Goal: Task Accomplishment & Management: Complete application form

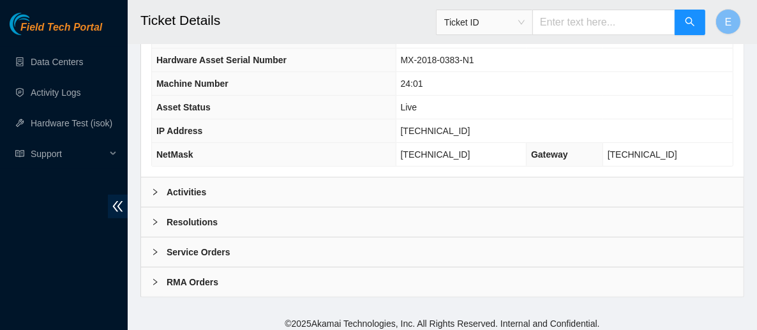
scroll to position [342, 0]
click at [256, 195] on div "Activities" at bounding box center [442, 192] width 602 height 29
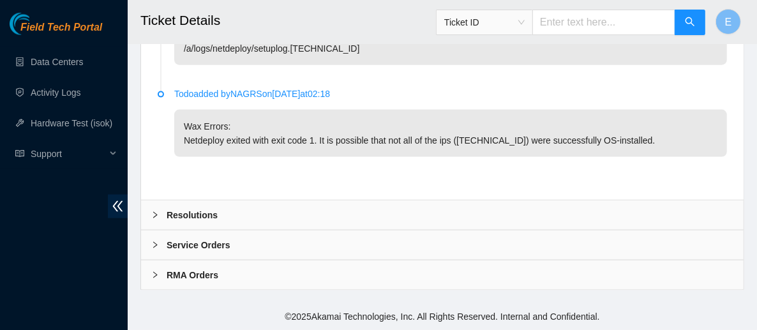
scroll to position [1080, 0]
click at [295, 207] on div "Resolutions" at bounding box center [442, 214] width 602 height 29
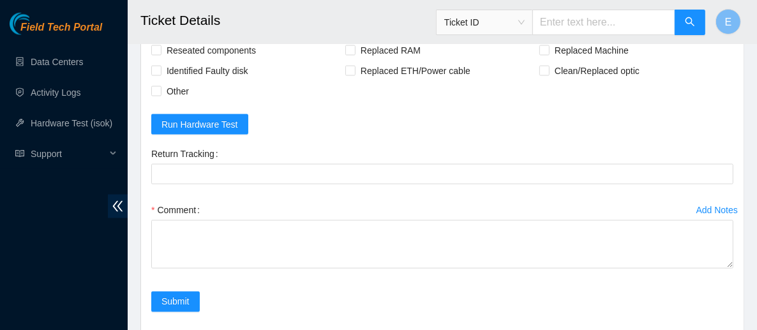
scroll to position [1290, 0]
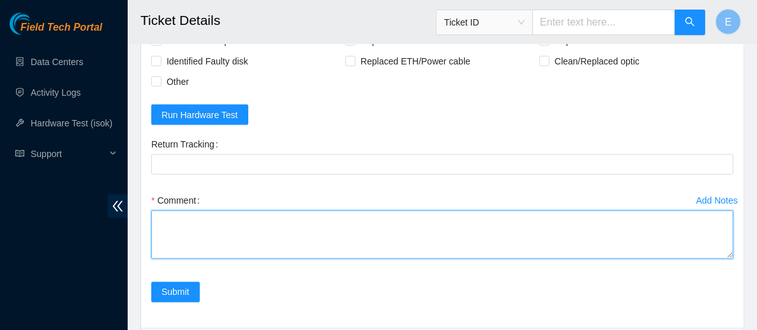
click at [224, 241] on textarea "Comment" at bounding box center [442, 235] width 582 height 48
paste textarea "Rebooted server Rescued and configured Isok:"
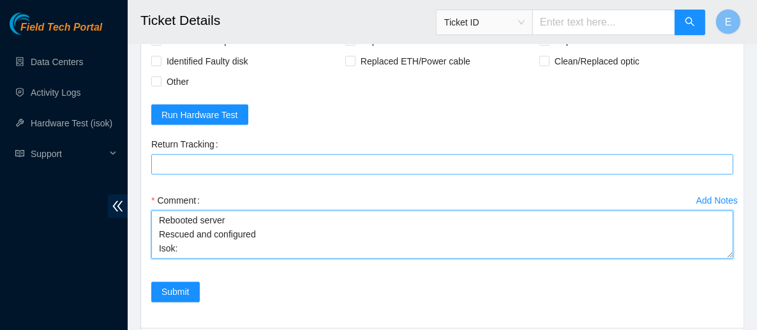
type textarea "Rebooted server Rescued and configured Isok:"
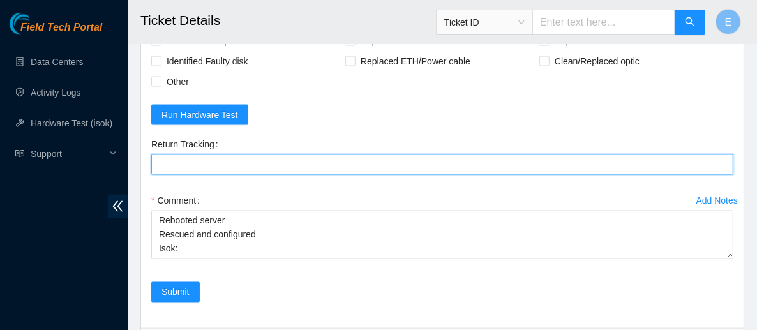
click at [265, 175] on Tracking "Return Tracking" at bounding box center [442, 164] width 582 height 20
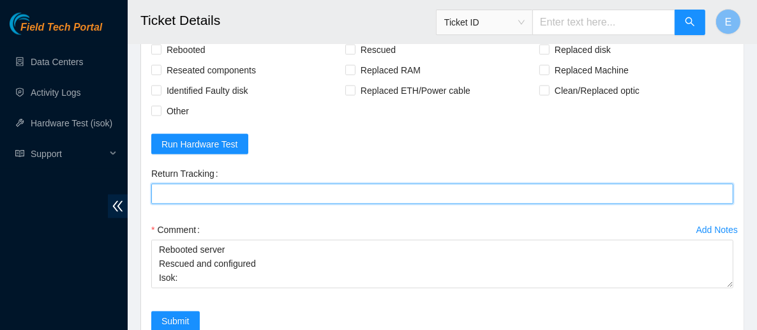
scroll to position [1259, 0]
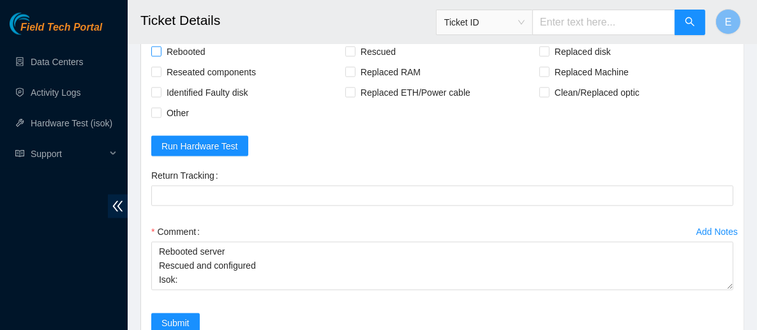
click at [186, 62] on span "Rebooted" at bounding box center [185, 51] width 49 height 20
click at [160, 56] on input "Rebooted" at bounding box center [155, 51] width 9 height 9
checkbox input "true"
click at [351, 57] on span at bounding box center [350, 52] width 10 height 10
click at [351, 56] on input "Rescued" at bounding box center [349, 51] width 9 height 9
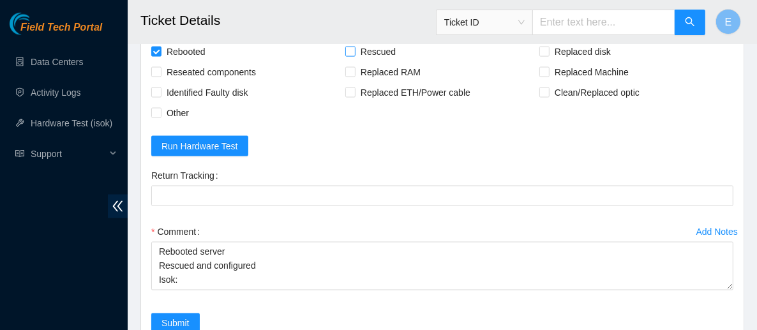
checkbox input "true"
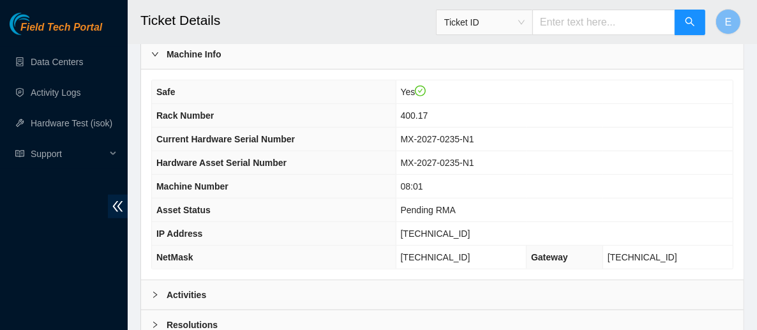
scroll to position [570, 0]
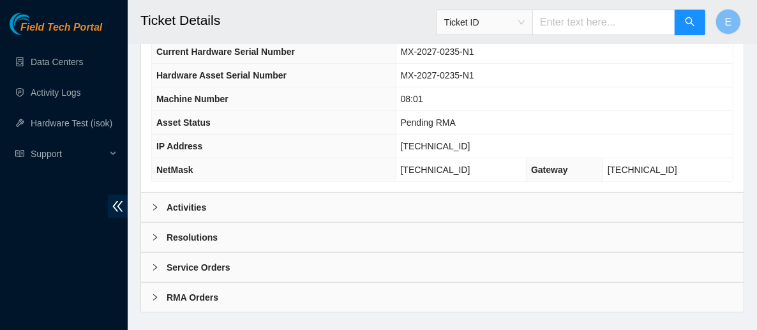
click at [227, 193] on div "Activities" at bounding box center [442, 207] width 602 height 29
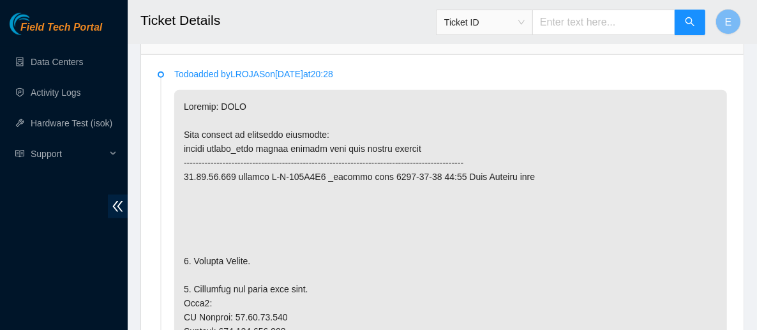
scroll to position [804, 0]
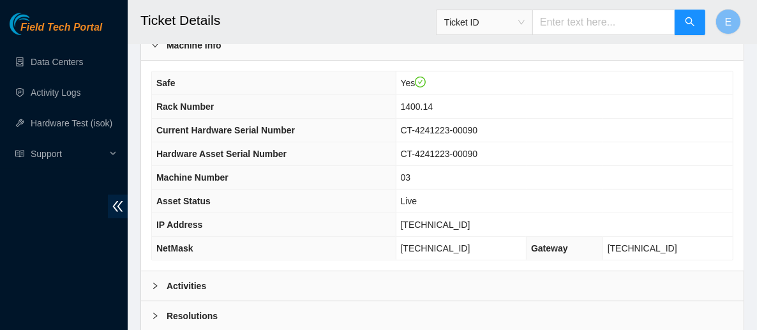
scroll to position [343, 0]
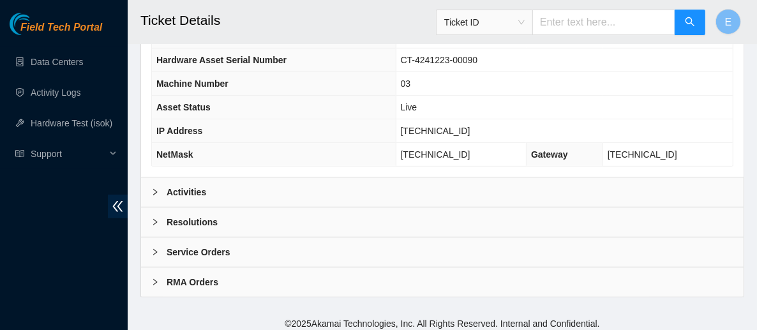
click at [301, 222] on div "Resolutions" at bounding box center [442, 221] width 602 height 29
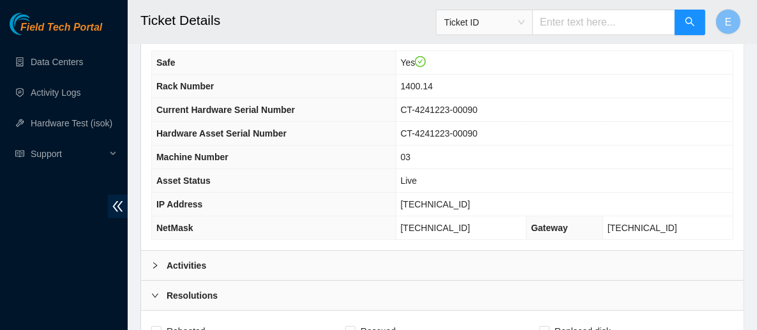
scroll to position [269, 0]
click at [228, 255] on div "Activities" at bounding box center [442, 265] width 602 height 29
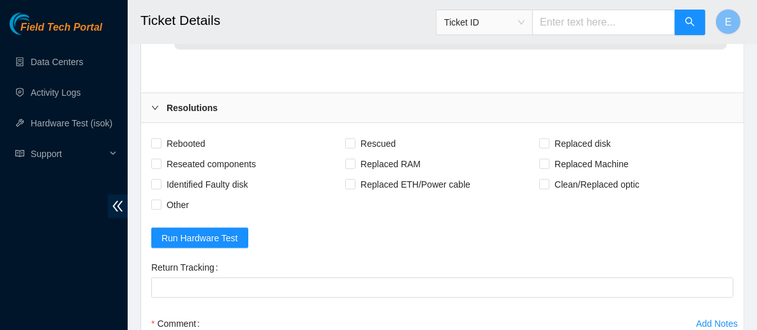
scroll to position [1058, 0]
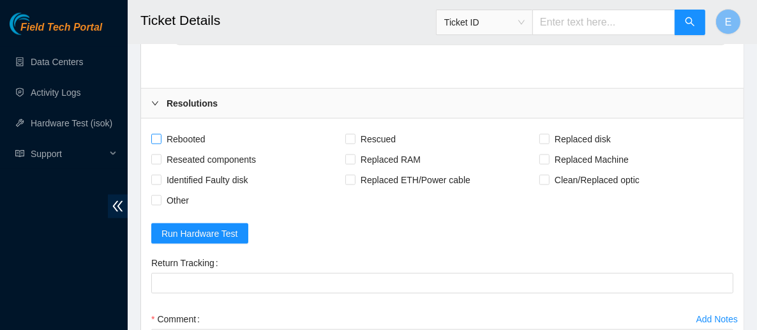
click at [199, 149] on span "Rebooted" at bounding box center [185, 139] width 49 height 20
click at [160, 143] on input "Rebooted" at bounding box center [155, 138] width 9 height 9
checkbox input "true"
click at [364, 149] on span "Rescued" at bounding box center [377, 139] width 45 height 20
click at [354, 143] on input "Rescued" at bounding box center [349, 138] width 9 height 9
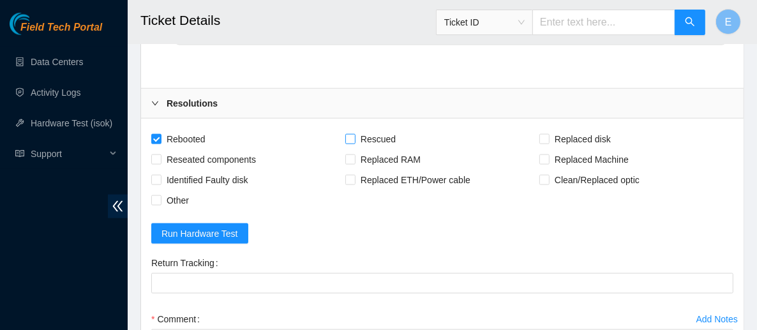
checkbox input "true"
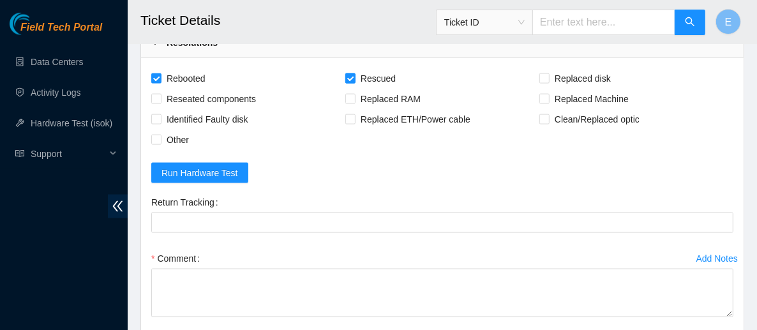
scroll to position [1124, 0]
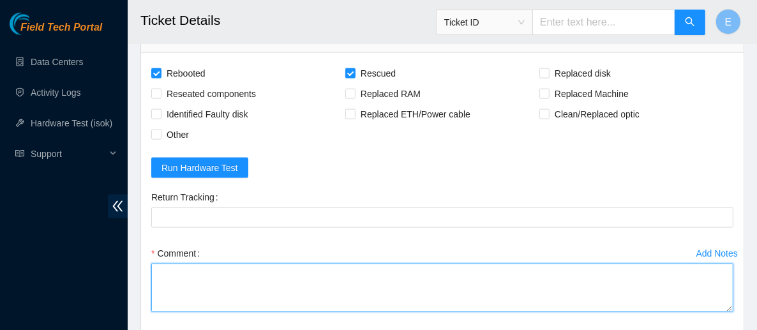
click at [209, 293] on textarea "Comment" at bounding box center [442, 288] width 582 height 48
paste textarea "Rebooted server Rescued and configured Isok:"
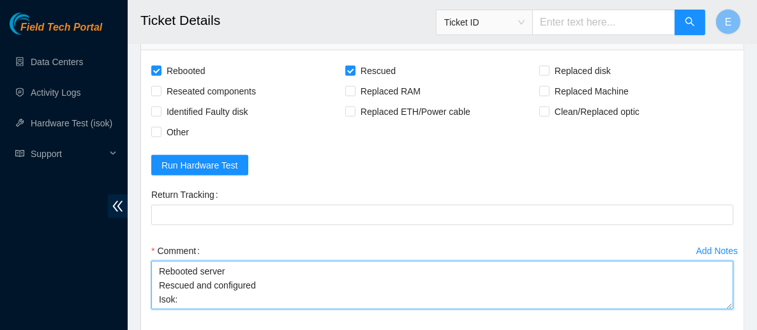
type textarea "Rebooted server Rescued and configured Isok:"
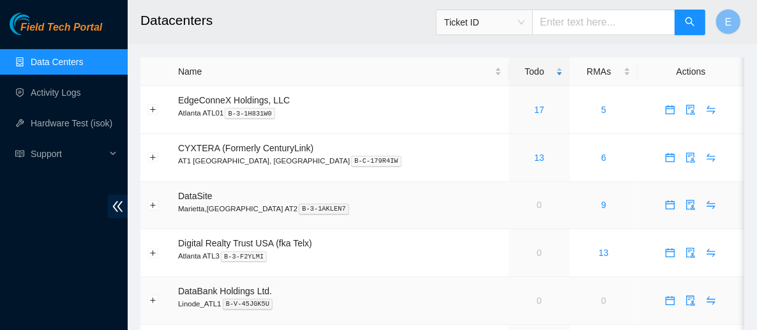
scroll to position [2, 0]
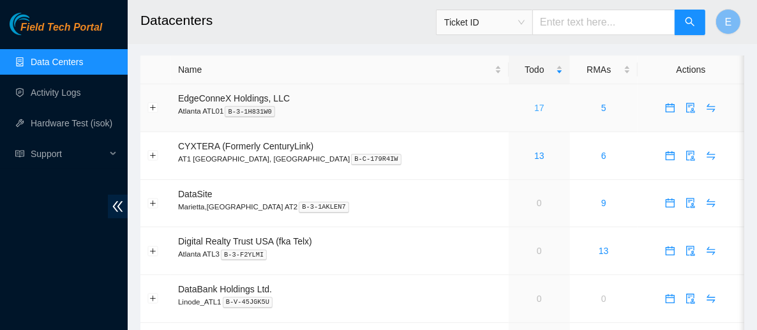
click at [534, 108] on link "17" at bounding box center [539, 108] width 10 height 10
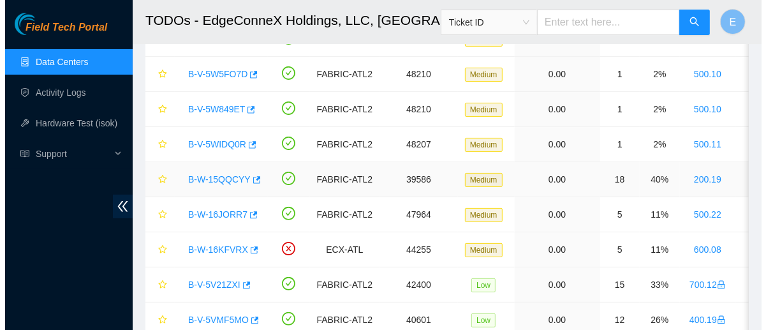
scroll to position [186, 0]
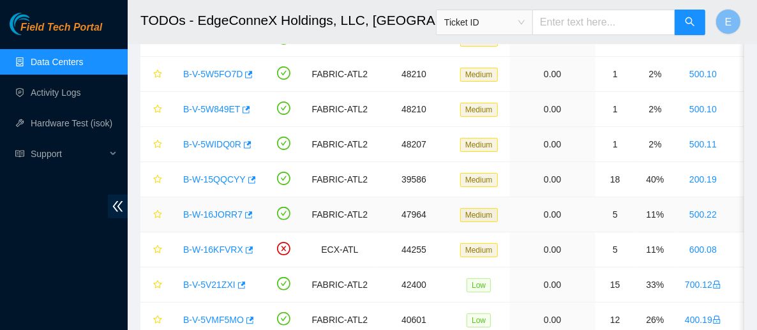
click at [219, 218] on div "B-W-16JORR7" at bounding box center [216, 214] width 79 height 20
click at [217, 209] on link "B-W-16JORR7" at bounding box center [212, 214] width 59 height 10
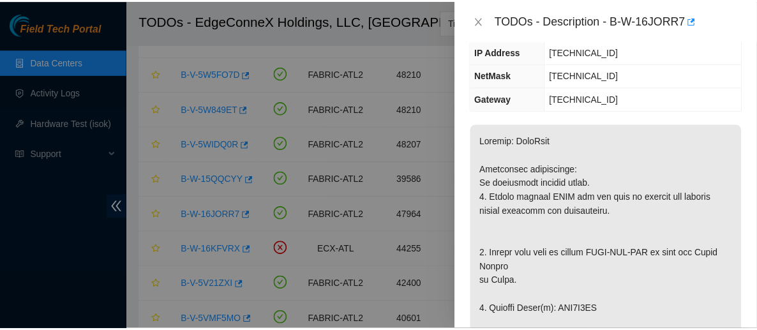
scroll to position [161, 0]
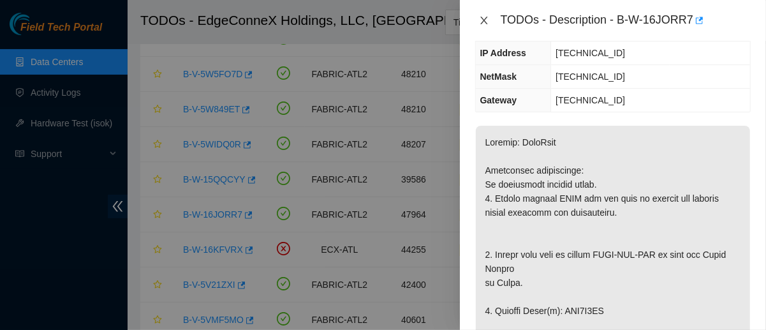
click at [484, 22] on icon "close" at bounding box center [484, 20] width 10 height 10
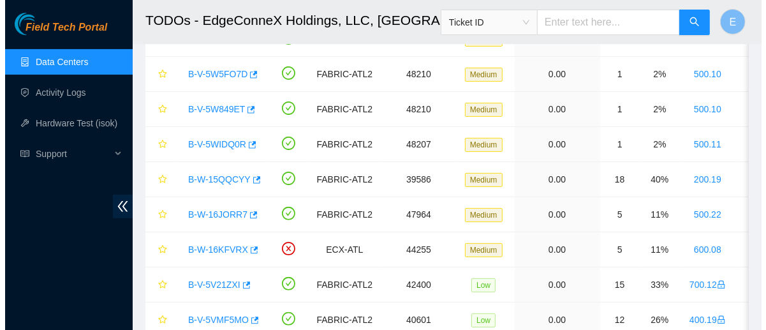
scroll to position [204, 0]
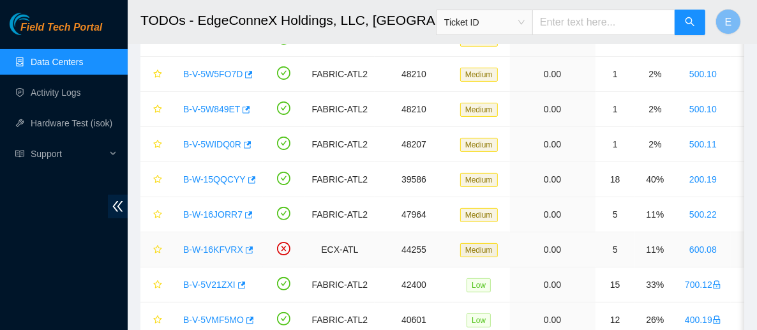
click at [201, 247] on link "B-W-16KFVRX" at bounding box center [213, 249] width 60 height 10
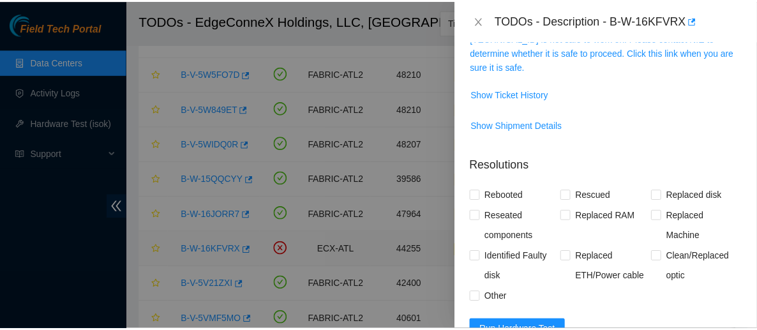
scroll to position [161, 0]
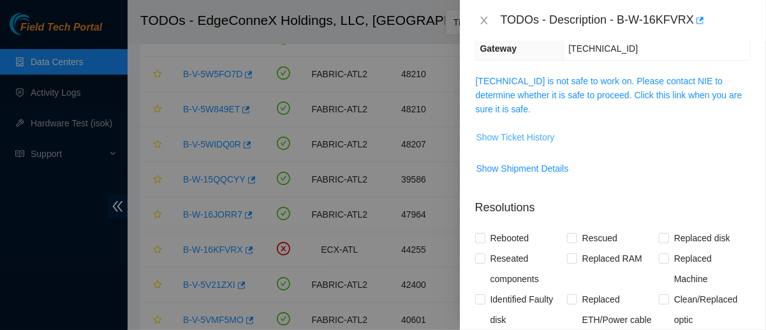
click at [498, 134] on span "Show Ticket History" at bounding box center [516, 137] width 78 height 14
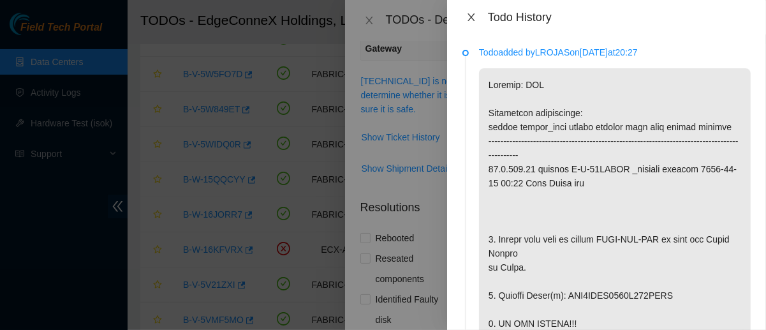
click at [470, 16] on icon "close" at bounding box center [471, 17] width 10 height 10
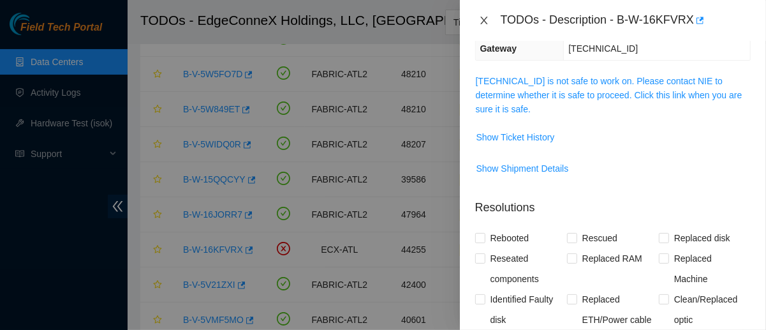
click at [481, 17] on icon "close" at bounding box center [483, 21] width 7 height 8
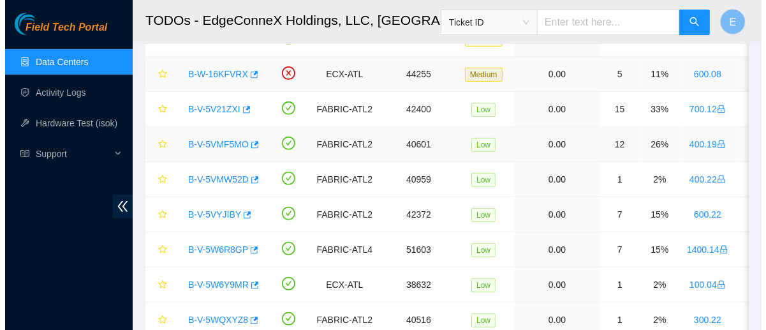
scroll to position [378, 0]
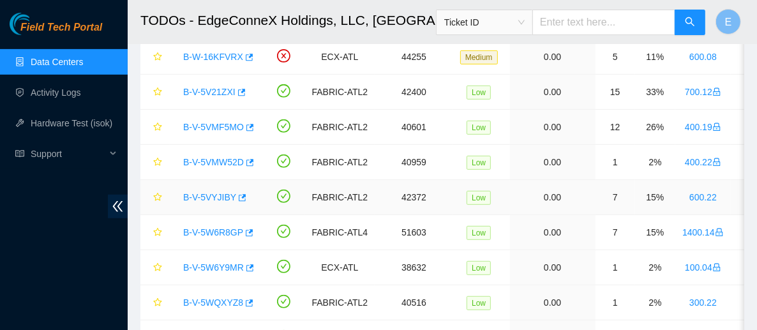
click at [209, 195] on link "B-V-5VYJIBY" at bounding box center [209, 197] width 53 height 10
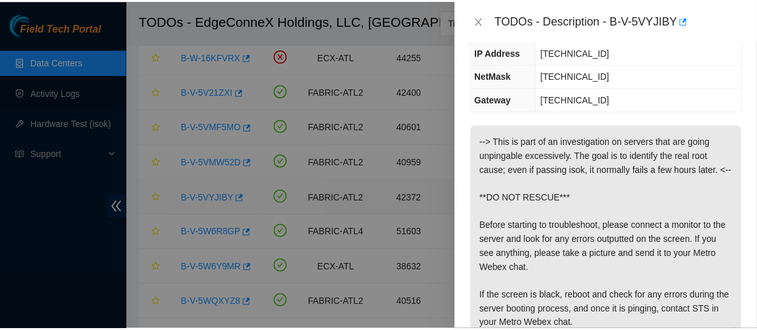
scroll to position [190, 0]
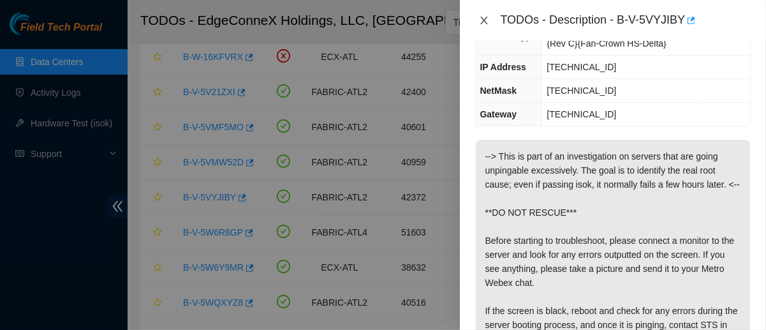
click at [484, 19] on icon "close" at bounding box center [483, 21] width 7 height 8
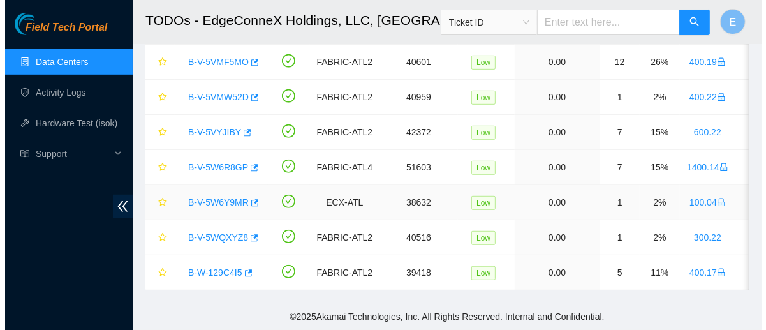
scroll to position [447, 0]
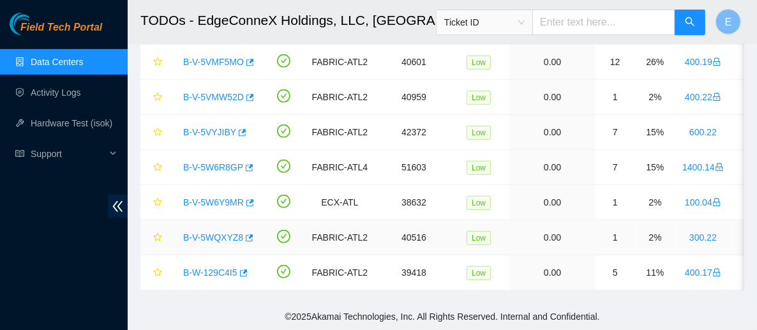
click at [207, 232] on link "B-V-5WQXYZ8" at bounding box center [213, 237] width 60 height 10
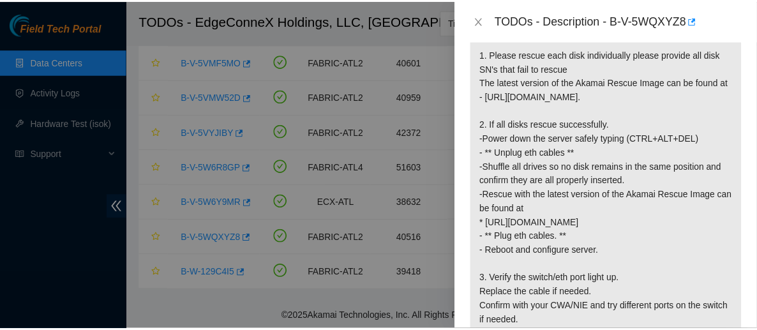
scroll to position [269, 0]
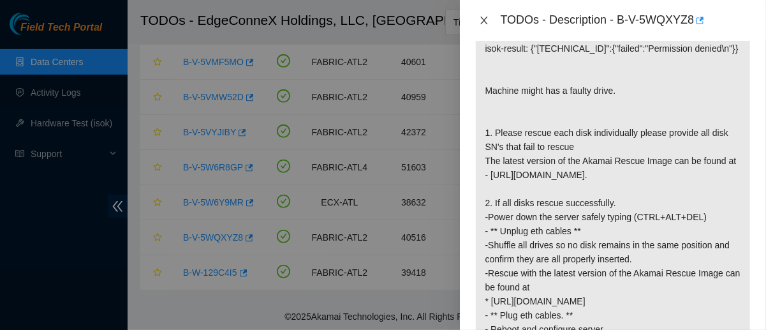
click at [484, 23] on icon "close" at bounding box center [484, 20] width 10 height 10
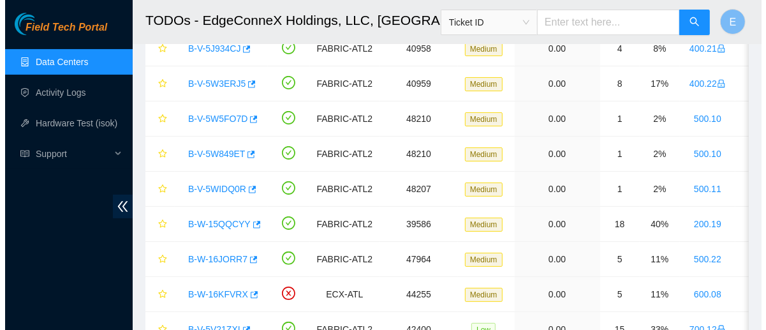
scroll to position [140, 0]
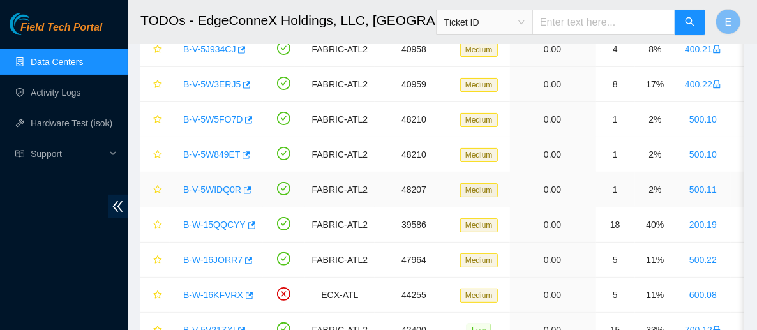
click at [217, 188] on link "B-V-5WIDQ0R" at bounding box center [212, 189] width 58 height 10
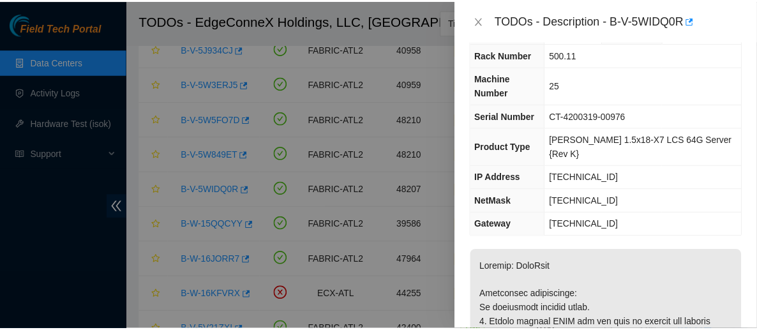
scroll to position [0, 0]
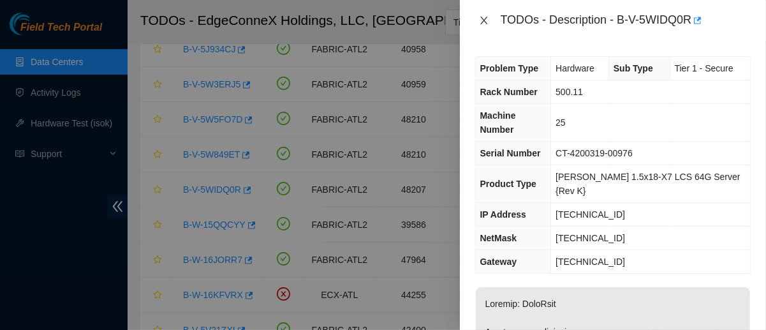
click at [481, 23] on icon "close" at bounding box center [483, 21] width 7 height 8
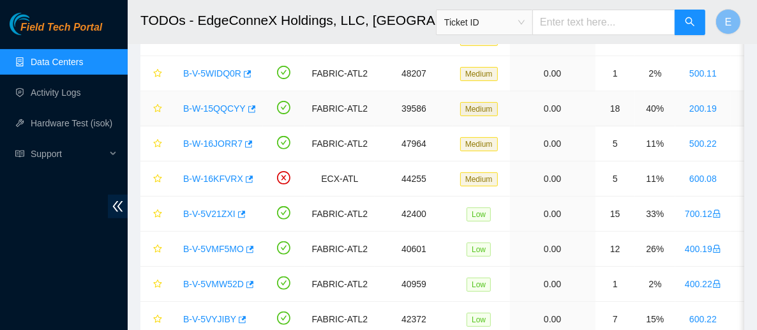
scroll to position [267, 0]
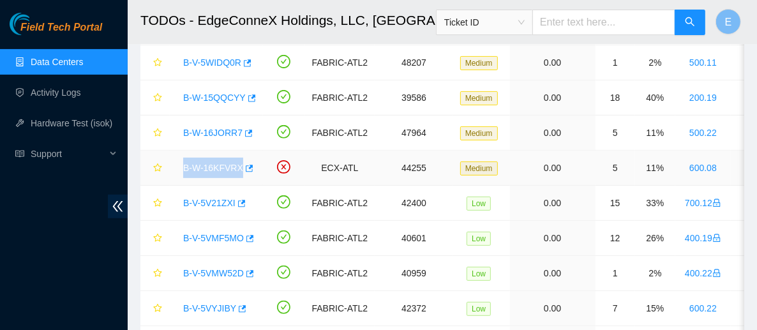
drag, startPoint x: 170, startPoint y: 168, endPoint x: 239, endPoint y: 177, distance: 68.8
click at [239, 177] on td "B-W-16KFVRX" at bounding box center [216, 168] width 93 height 35
copy link "B-W-16KFVRX"
click at [134, 165] on main "TODOs - EdgeConneX Holdings, LLC, Atlanta ATL01 Ticket ID E Data shown here is …" at bounding box center [442, 106] width 629 height 747
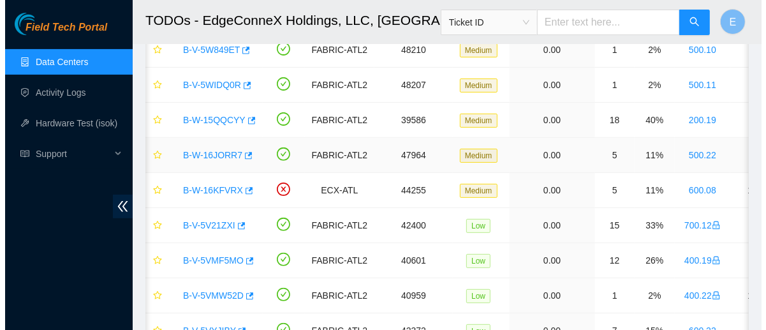
scroll to position [222, 0]
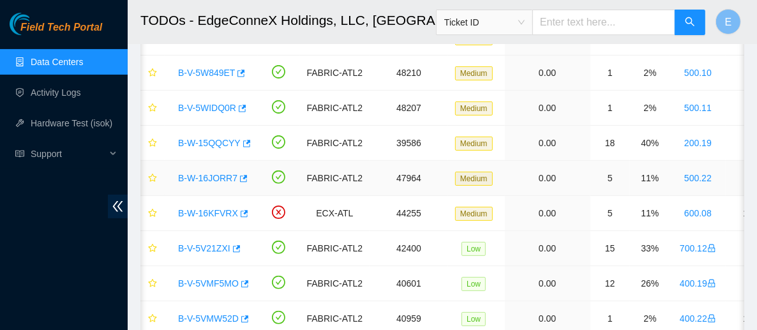
click at [210, 175] on link "B-W-16JORR7" at bounding box center [207, 178] width 59 height 10
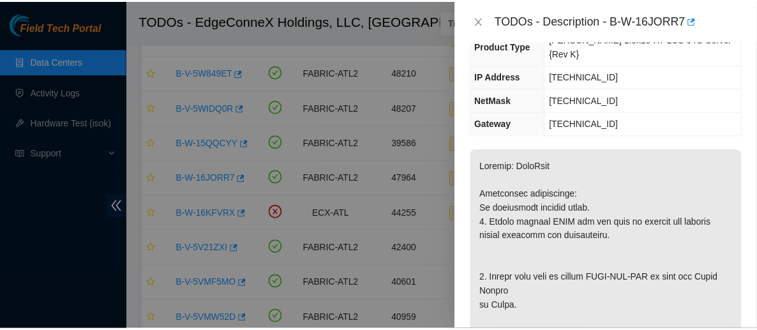
scroll to position [138, 0]
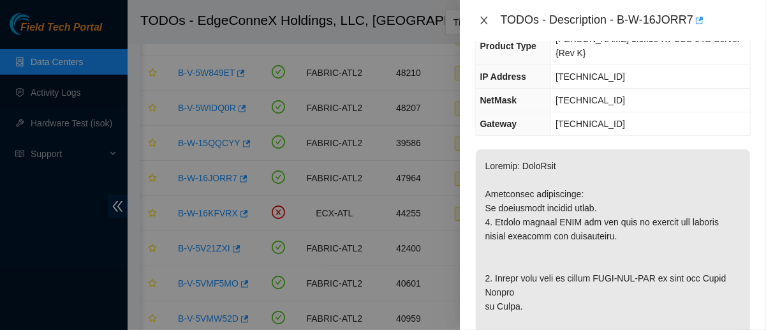
click at [482, 22] on icon "close" at bounding box center [483, 21] width 7 height 8
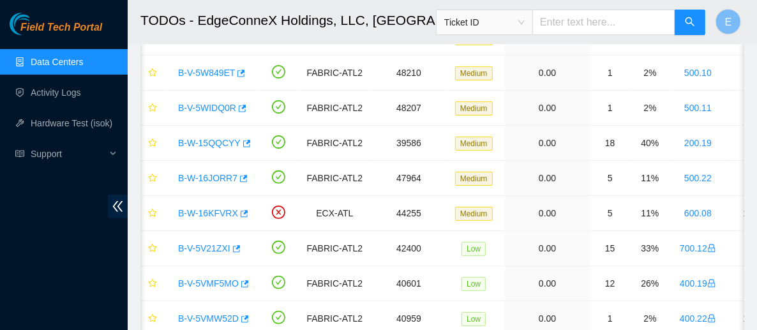
scroll to position [180, 0]
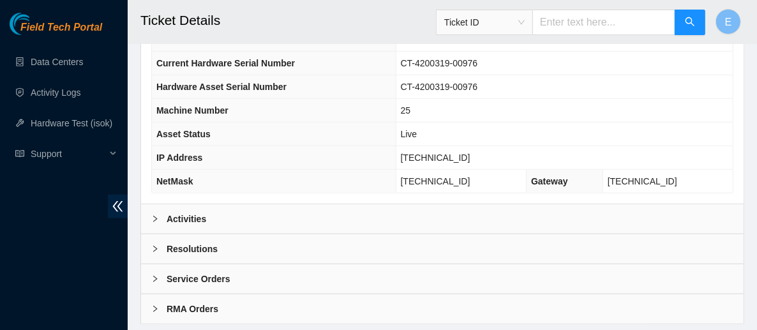
scroll to position [558, 0]
click at [292, 204] on div "Activities" at bounding box center [442, 218] width 602 height 29
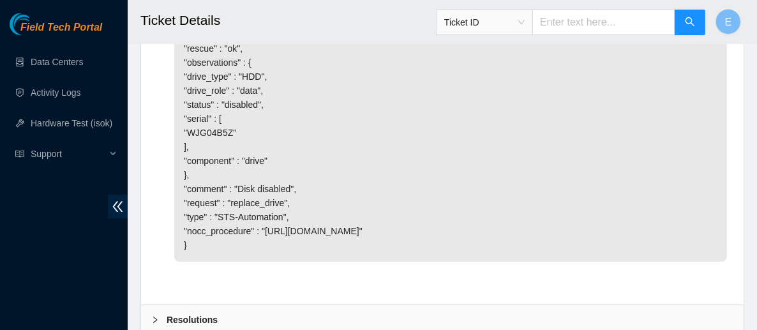
scroll to position [2614, 0]
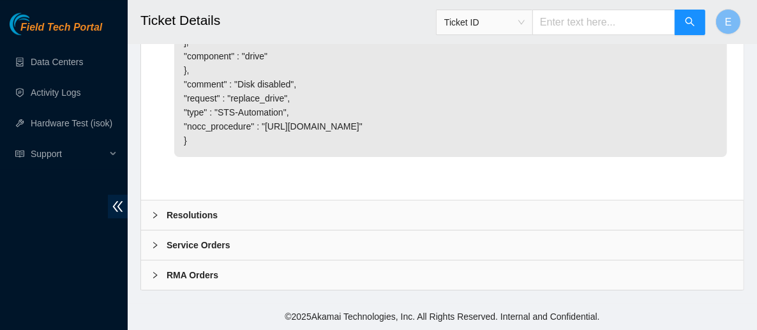
click at [258, 212] on div "Resolutions" at bounding box center [442, 214] width 602 height 29
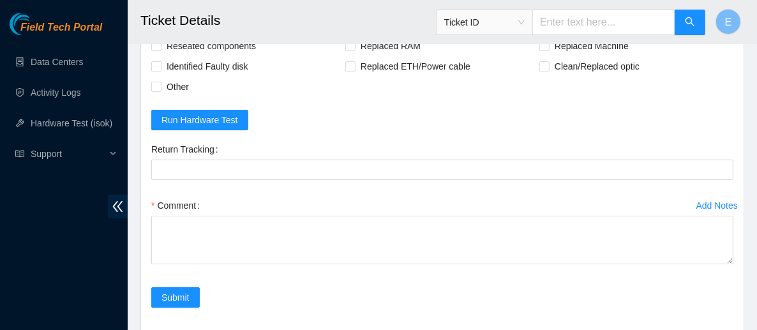
scroll to position [2758, 0]
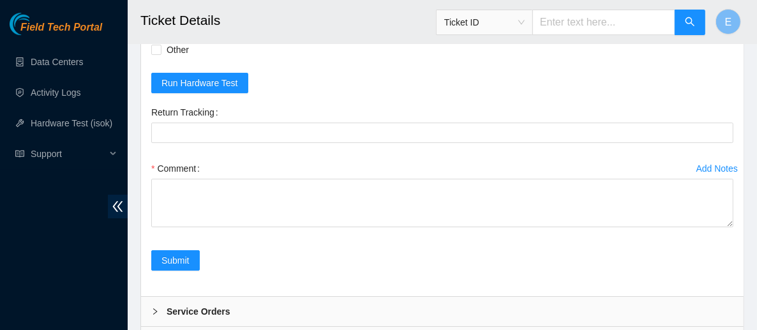
checkbox input "true"
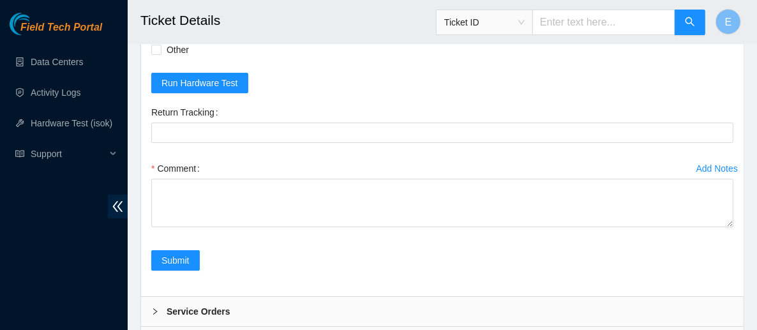
checkbox input "true"
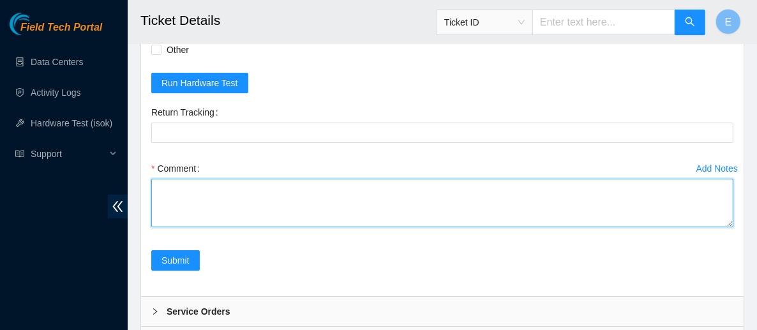
click at [230, 227] on textarea "Comment" at bounding box center [442, 203] width 582 height 48
paste textarea "Powered down server Swapped disk sn: W/ disk sn: Rebooted Rescued and configure…"
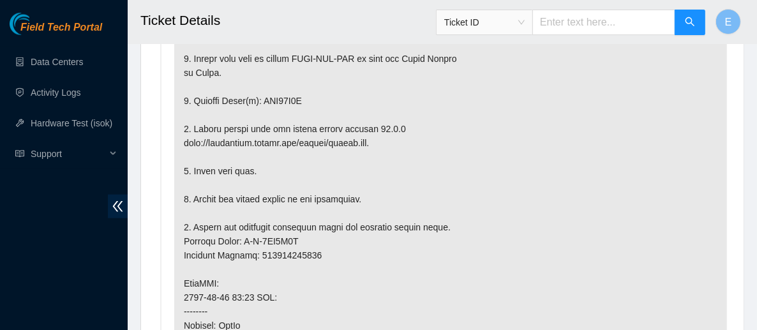
scroll to position [889, 0]
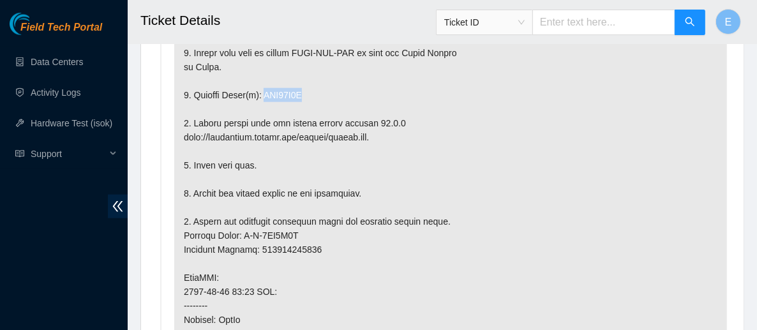
drag, startPoint x: 260, startPoint y: 70, endPoint x: 304, endPoint y: 71, distance: 44.0
click at [304, 71] on p at bounding box center [450, 284] width 553 height 693
copy p "WJG04B5Z"
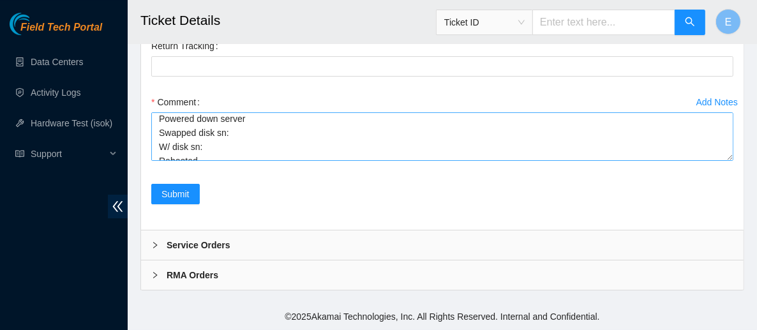
scroll to position [1, 0]
click at [235, 161] on textarea "Powered down server Swapped disk sn: W/ disk sn: Rebooted Rescued and configure…" at bounding box center [442, 136] width 582 height 48
paste textarea "WJG04B5Z"
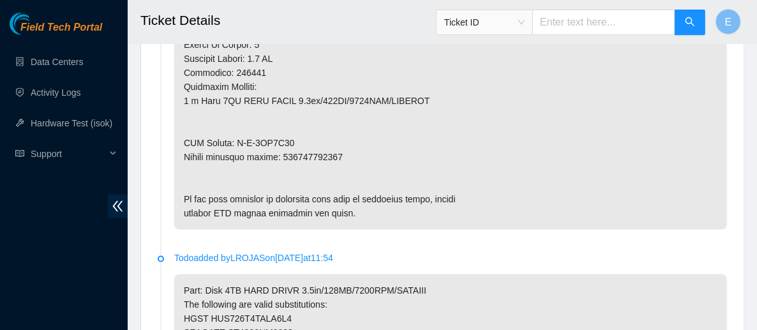
scroll to position [1290, 0]
type textarea "Powered down server Swapped disk sn: WJG04B5Z W/ disk sn: Rebooted Rescued and …"
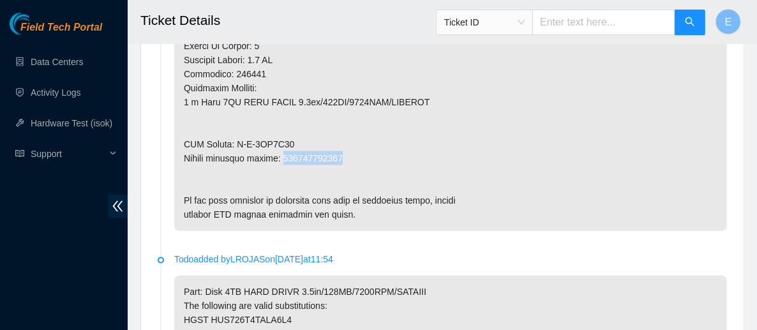
drag, startPoint x: 339, startPoint y: 136, endPoint x: 281, endPoint y: 137, distance: 58.7
copy p "473665220979"
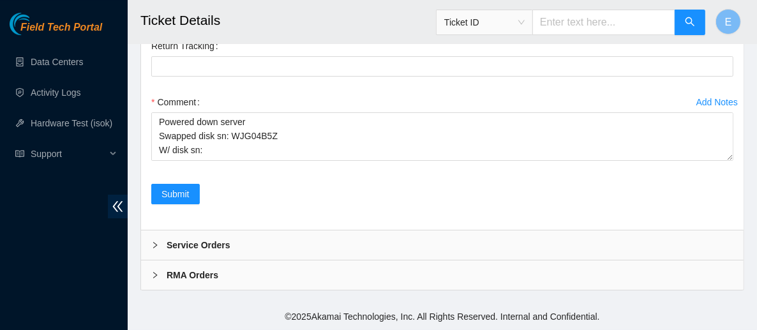
scroll to position [55, 0]
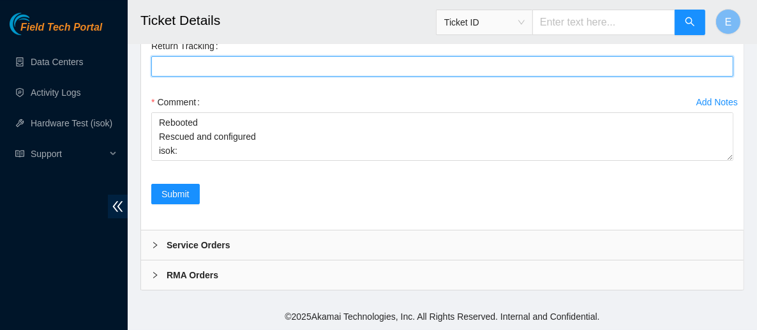
click at [215, 68] on Tracking "Return Tracking" at bounding box center [442, 66] width 582 height 20
paste Tracking "473665220979"
type Tracking "473665220979"
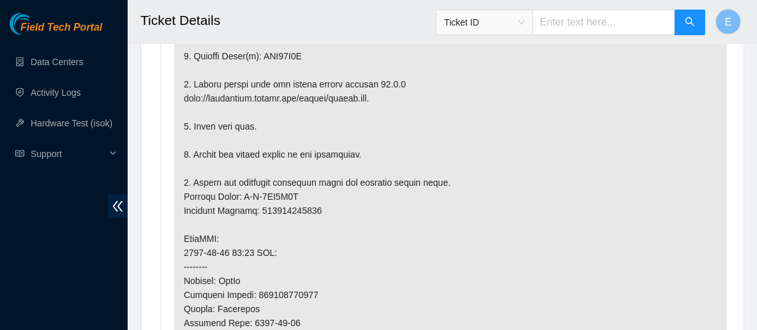
scroll to position [930, 0]
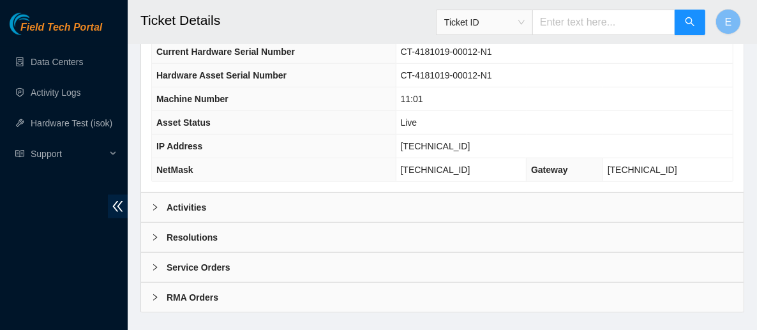
scroll to position [593, 0]
click at [273, 223] on div "Resolutions" at bounding box center [442, 237] width 602 height 29
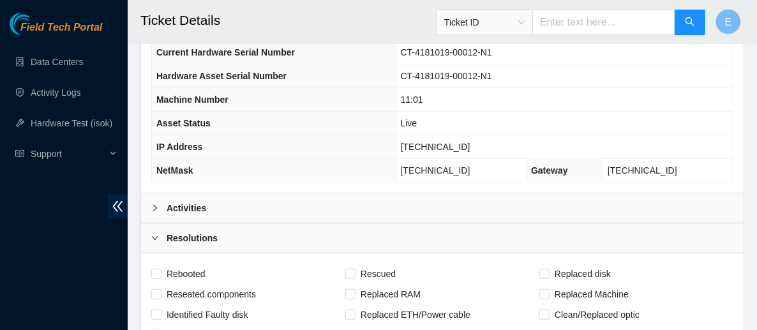
click at [254, 193] on div "Activities" at bounding box center [442, 207] width 602 height 29
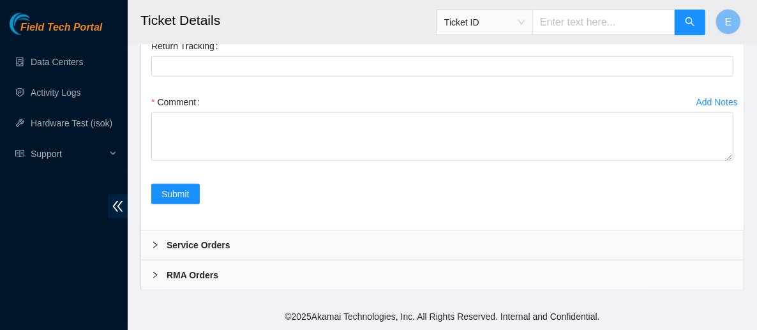
scroll to position [3834, 0]
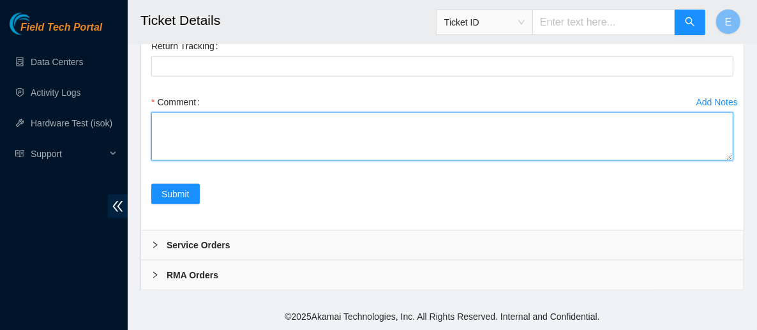
click at [244, 161] on textarea "Comment" at bounding box center [442, 136] width 582 height 48
paste textarea "Powered down server Swapped disk sn: W/ disk sn: Rebooted Rescued and configure…"
type textarea "Powered down server Swapped disk sn: W/ disk sn: Rebooted Rescued and configure…"
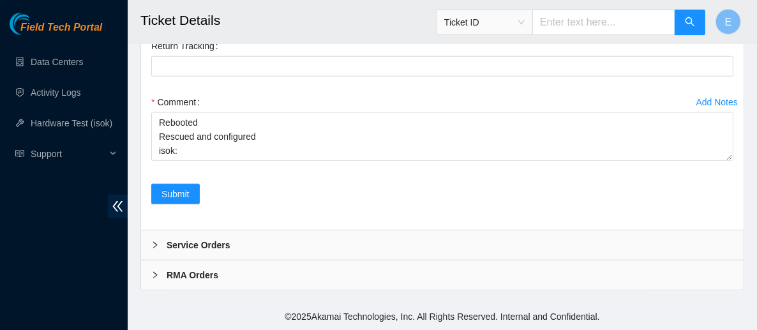
checkbox input "true"
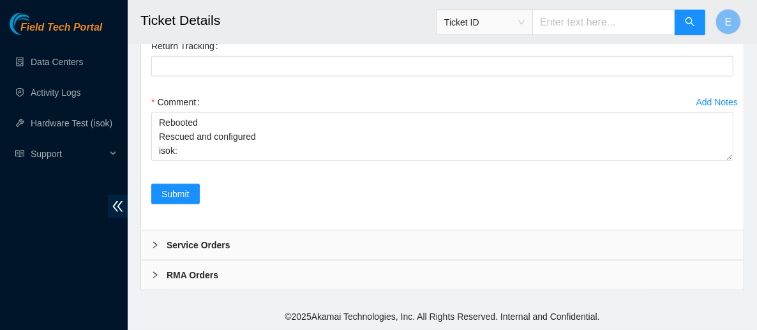
checkbox input "true"
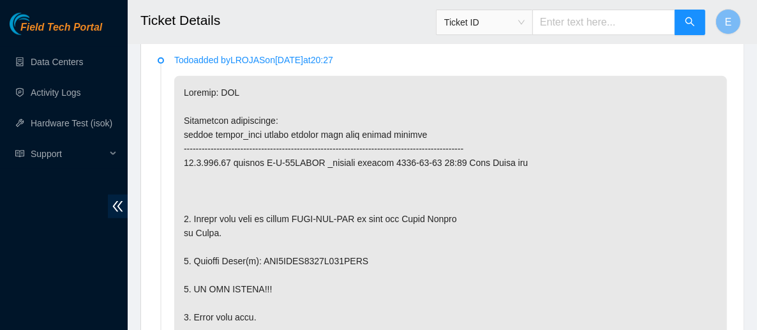
scroll to position [775, 0]
drag, startPoint x: 262, startPoint y: 244, endPoint x: 369, endPoint y: 244, distance: 106.6
copy p "WFK0YDHN0000E906KDMQ"
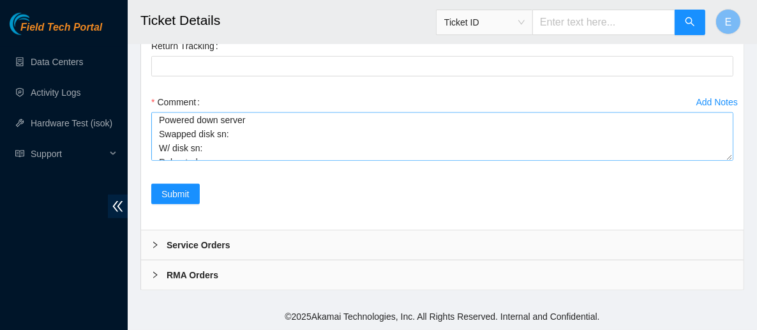
scroll to position [0, 0]
click at [238, 155] on textarea "Powered down server Swapped disk sn: W/ disk sn: Rebooted Rescued and configure…" at bounding box center [442, 136] width 582 height 48
paste textarea "WFK0YDHN0000E906KDMQ"
click at [225, 150] on textarea "Powered down server Swapped disk sn:WFK0YDHN0000E906KDMQ W/ disk sn: Rebooted R…" at bounding box center [442, 136] width 582 height 48
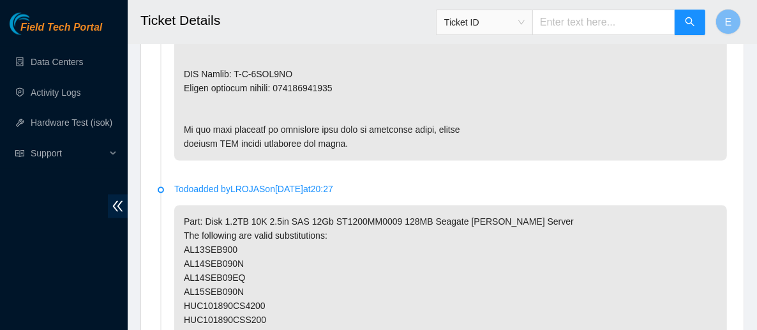
scroll to position [1353, 0]
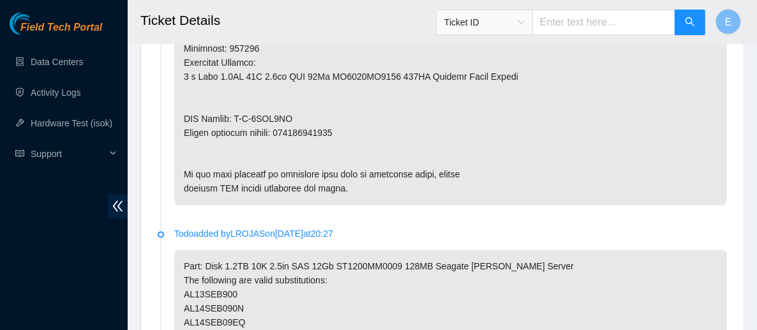
type textarea "Powered down server Swapped disk sn: WFK0YDHN0000E906KDMQ W/ disk sn: Rebooted …"
drag, startPoint x: 281, startPoint y: 112, endPoint x: 339, endPoint y: 111, distance: 57.4
copy p "473665218659"
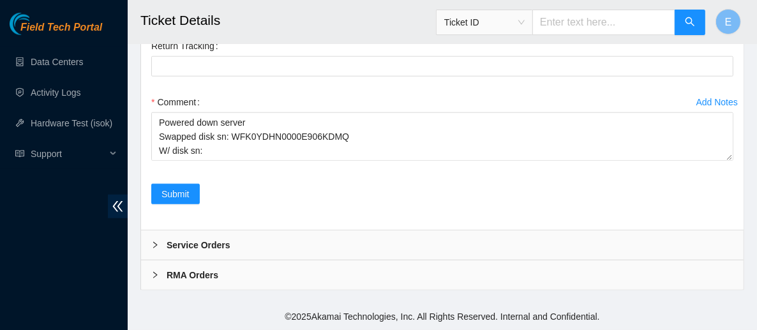
scroll to position [3912, 0]
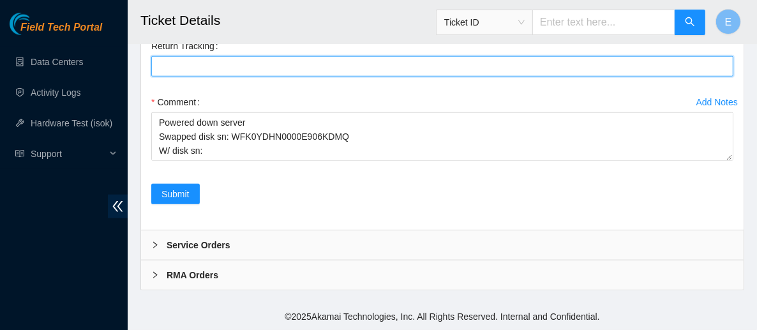
click at [277, 77] on Tracking "Return Tracking" at bounding box center [442, 66] width 582 height 20
paste Tracking "473665218659"
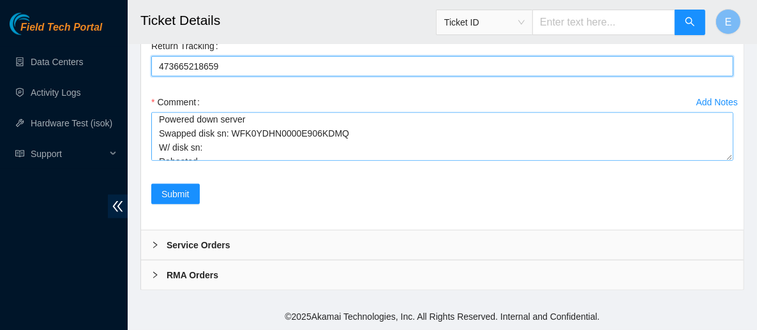
scroll to position [1, 0]
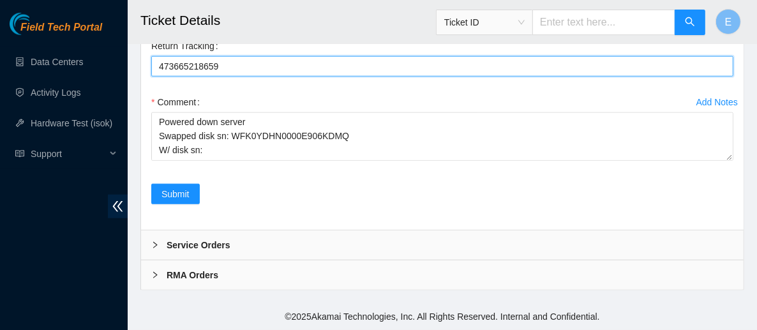
type Tracking "473665218659"
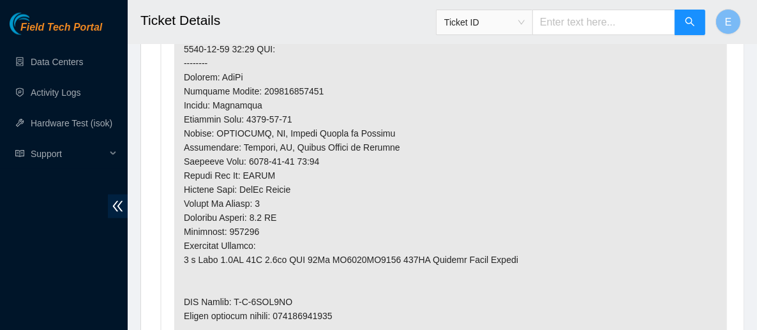
scroll to position [1170, 0]
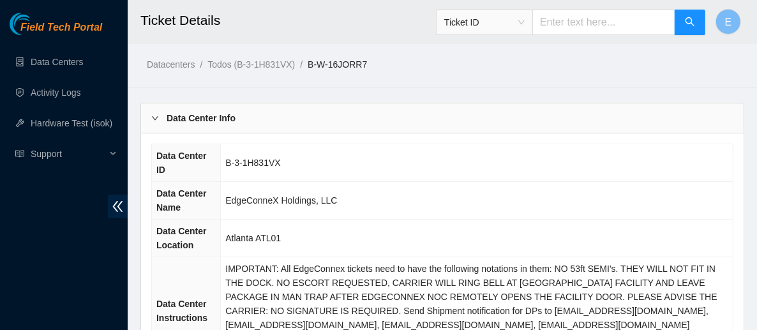
click at [197, 115] on b "Data Center Info" at bounding box center [201, 118] width 69 height 14
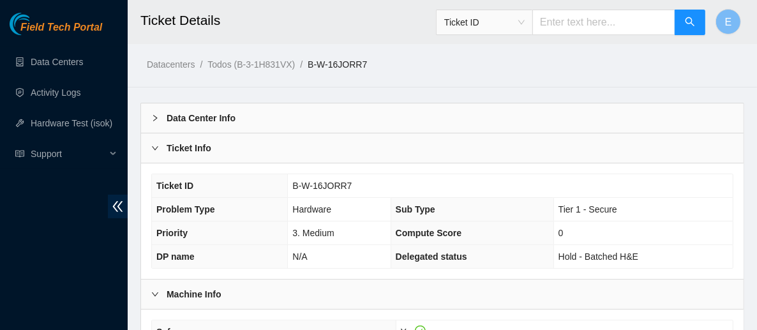
click at [201, 160] on div "Ticket Info" at bounding box center [442, 147] width 602 height 29
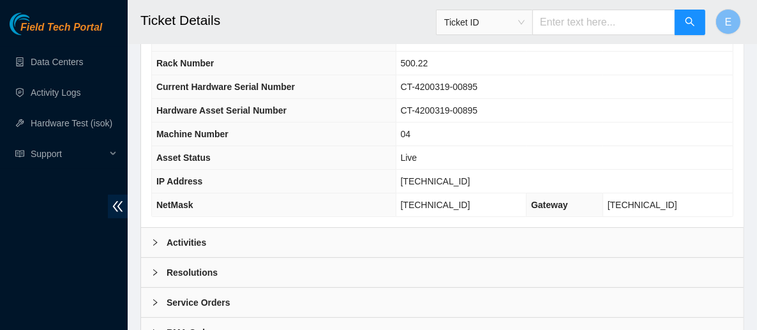
scroll to position [228, 0]
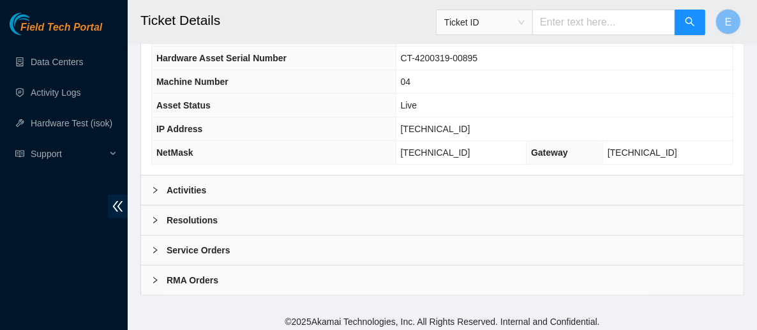
click at [195, 193] on div "Activities" at bounding box center [442, 189] width 602 height 29
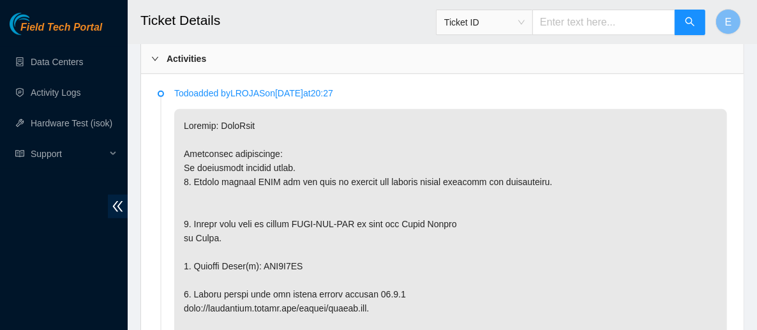
scroll to position [271, 0]
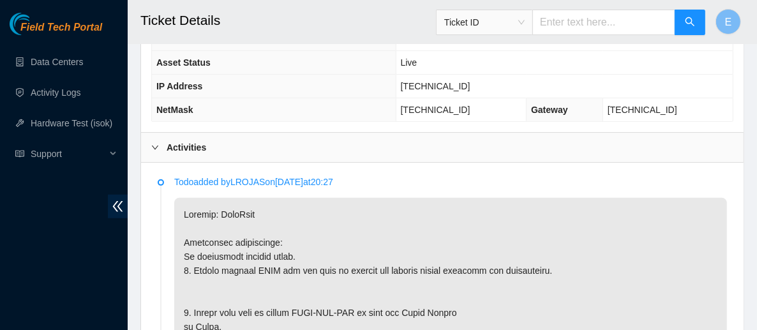
click at [229, 142] on div "Activities" at bounding box center [442, 147] width 602 height 29
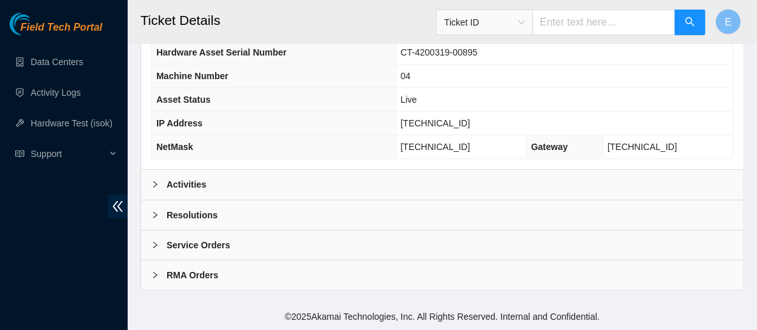
scroll to position [228, 0]
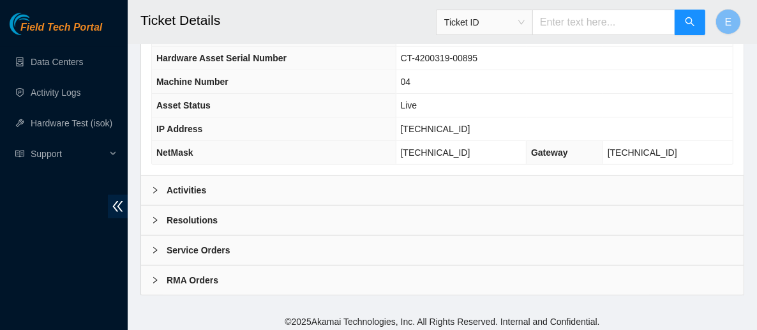
click at [185, 193] on div "Activities" at bounding box center [442, 189] width 602 height 29
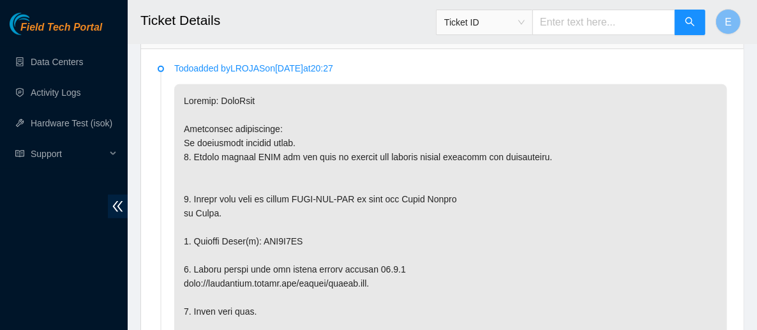
scroll to position [315, 0]
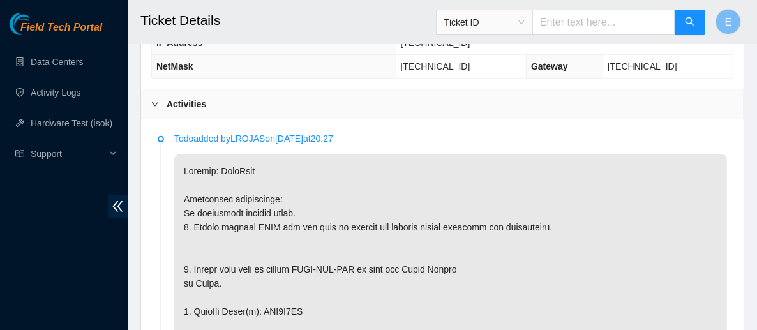
click at [243, 100] on div "Activities" at bounding box center [442, 103] width 602 height 29
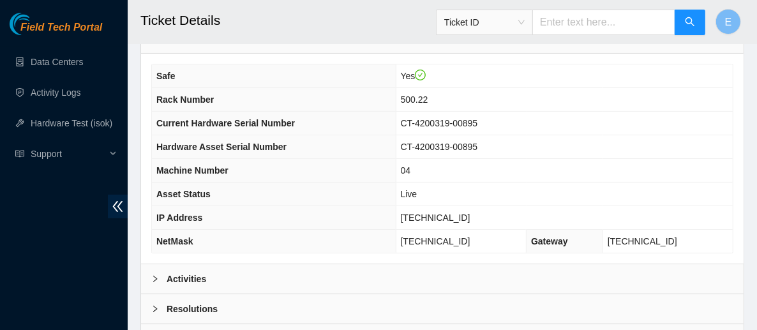
scroll to position [140, 0]
click at [352, 278] on div "Activities" at bounding box center [442, 278] width 602 height 29
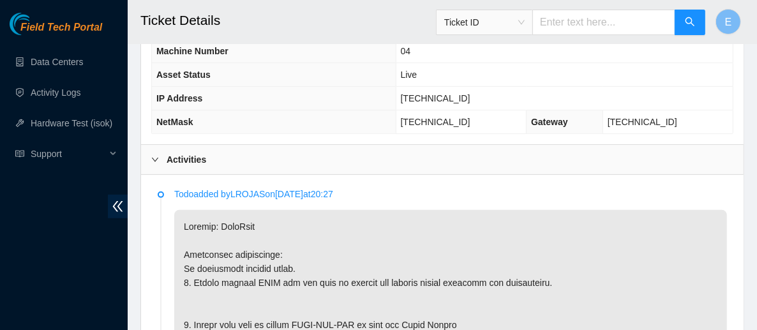
scroll to position [258, 0]
click at [345, 161] on div "Activities" at bounding box center [442, 159] width 602 height 29
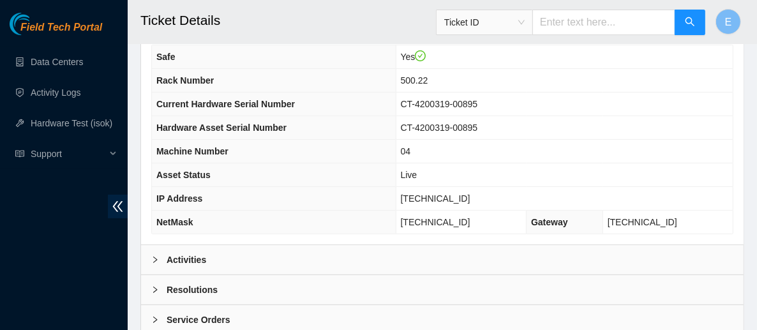
scroll to position [163, 0]
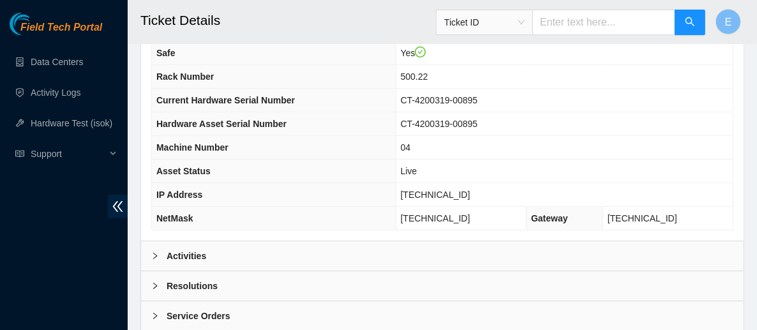
click at [197, 241] on div "Activities" at bounding box center [442, 255] width 602 height 29
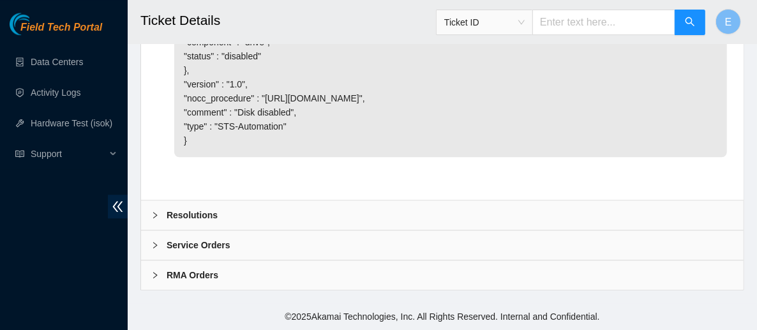
scroll to position [2205, 0]
click at [223, 230] on div "Resolutions" at bounding box center [442, 214] width 602 height 29
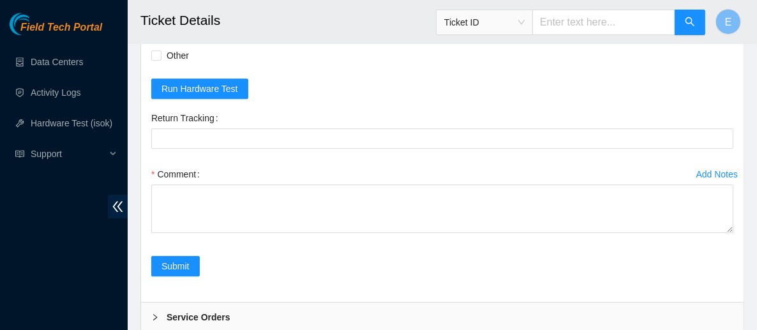
scroll to position [2395, 0]
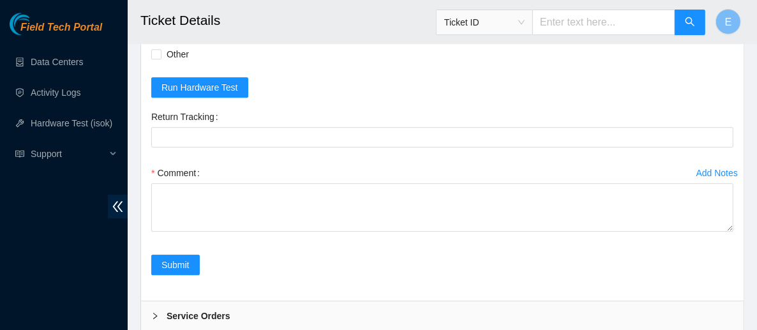
checkbox input "true"
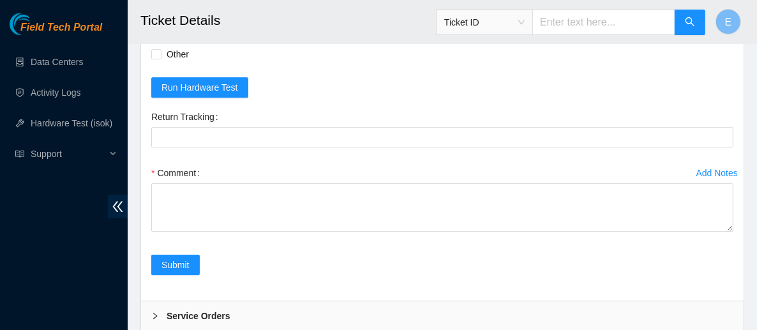
checkbox input "false"
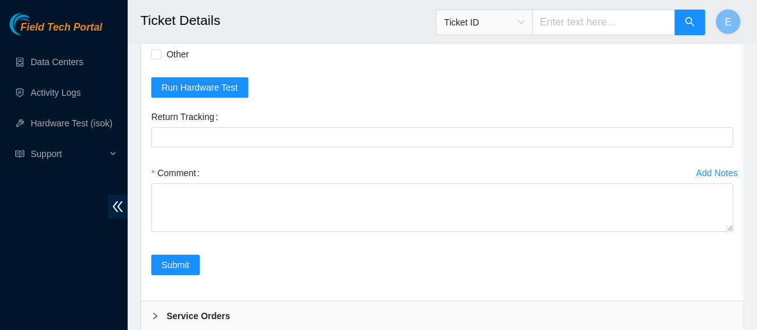
checkbox input "true"
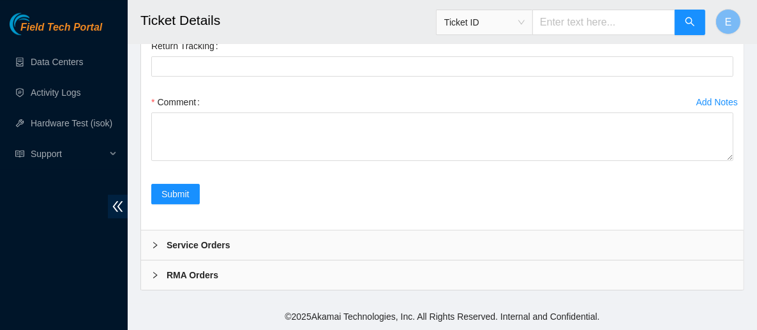
scroll to position [2486, 0]
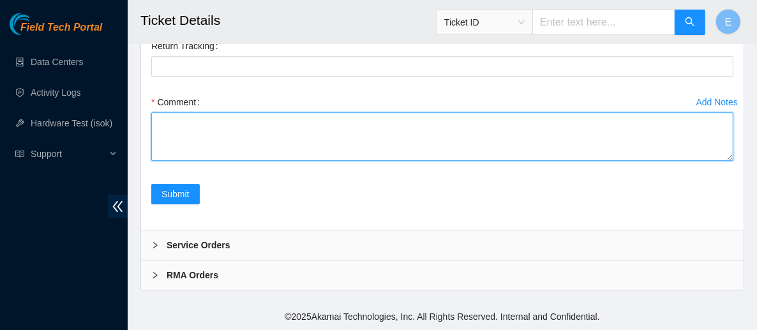
paste textarea "Powered down server Swapped disk sn: W/ disk sn: Rebooted Rescued and configure…"
click at [264, 161] on textarea "Powered down server Swapped disk sn: W/ disk sn: Rebooted Rescued and configure…" at bounding box center [442, 136] width 582 height 48
click at [265, 161] on textarea "Powered down server Swapped disk sn: W/ disk sn: Rebooted Rescued and configure…" at bounding box center [442, 136] width 582 height 48
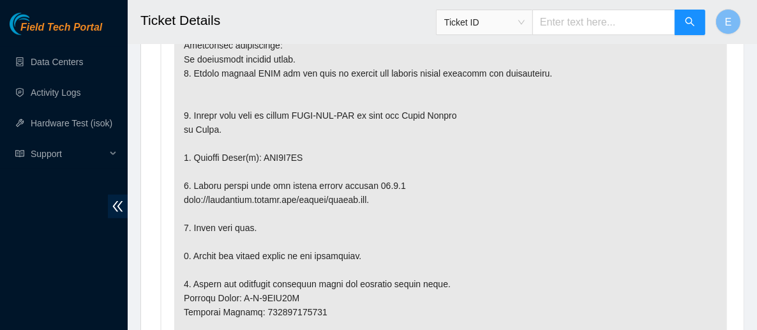
scroll to position [469, 0]
drag, startPoint x: 304, startPoint y: 151, endPoint x: 262, endPoint y: 151, distance: 41.5
copy p "WJG0D2VQ"
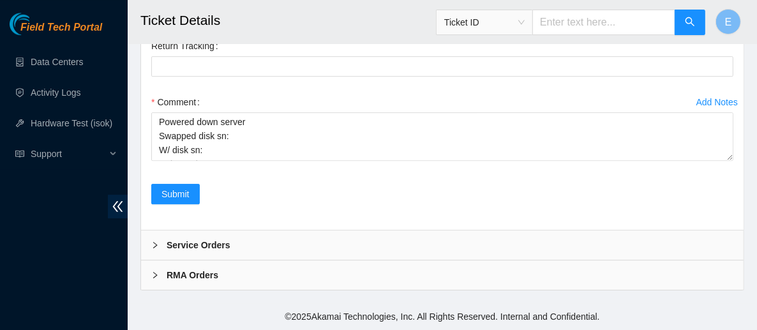
scroll to position [2600, 0]
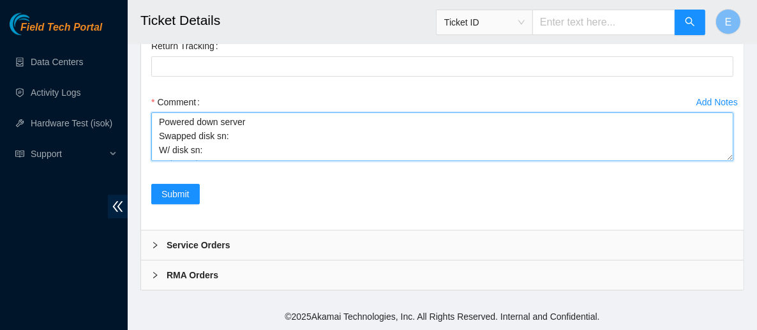
click at [233, 137] on textarea "Powered down server Swapped disk sn: W/ disk sn: Rebooted Rescued and configure…" at bounding box center [442, 136] width 582 height 48
paste textarea "WJG0D2VQ"
click at [226, 140] on textarea "Powered down server Swapped disk sn:WJG0D2VQ W/ disk sn: Rebooted Rescued and c…" at bounding box center [442, 136] width 582 height 48
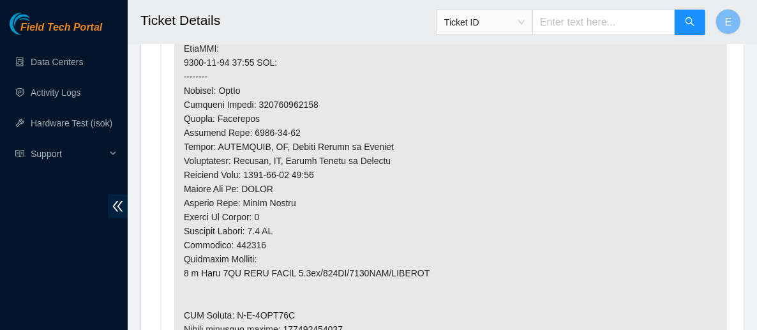
scroll to position [909, 0]
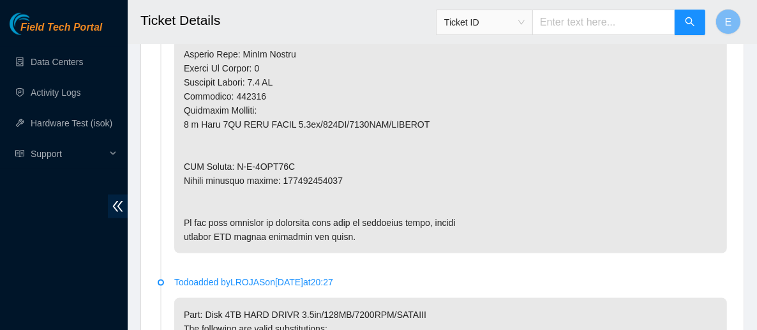
type textarea "Powered down server Swapped disk sn: WJG0D2VQ W/ disk sn: Rebooted Rescued and …"
drag, startPoint x: 348, startPoint y: 180, endPoint x: 278, endPoint y: 180, distance: 69.6
copy p "473665218317"
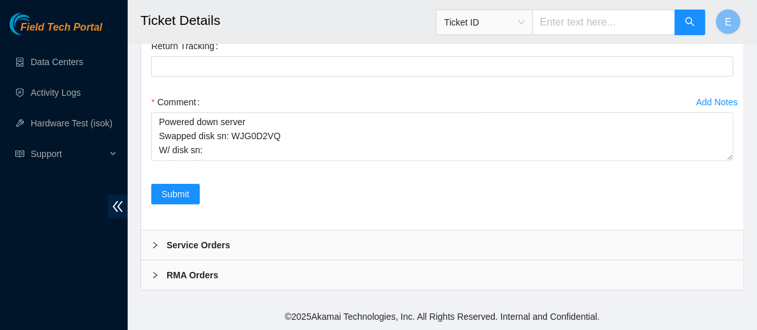
scroll to position [2537, 0]
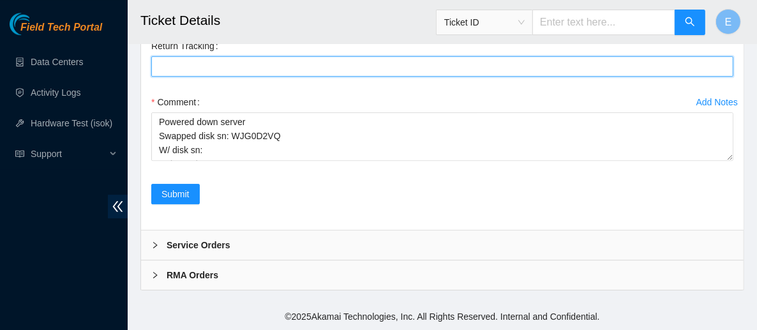
click at [238, 77] on Tracking "Return Tracking" at bounding box center [442, 66] width 582 height 20
paste Tracking "473665218317"
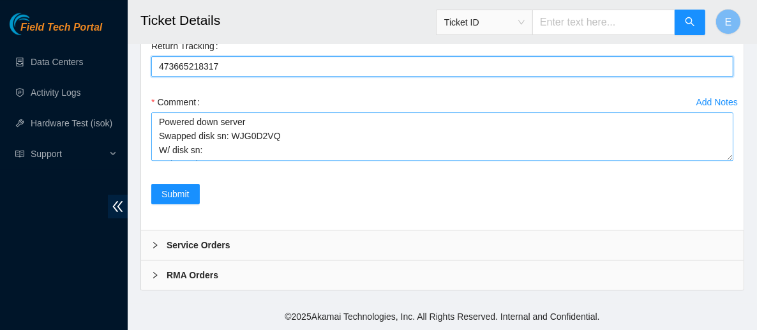
scroll to position [20, 0]
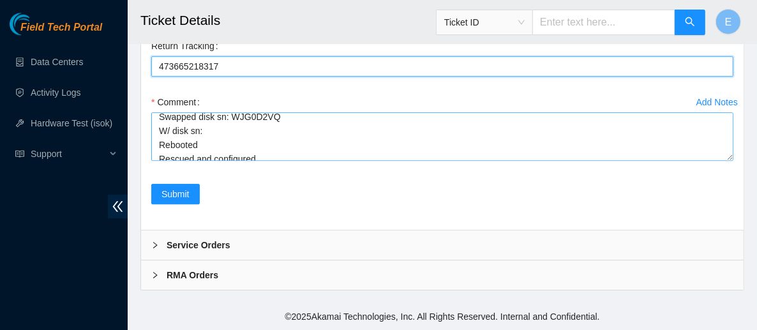
type Tracking "473665218317"
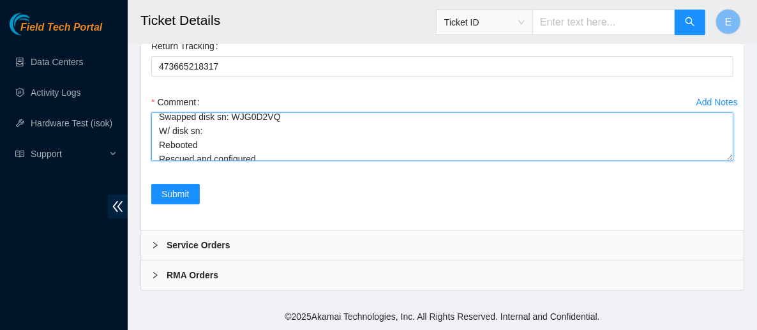
click at [170, 161] on textarea "Powered down server Swapped disk sn: WJG0D2VQ W/ disk sn: Rebooted Rescued and …" at bounding box center [442, 136] width 582 height 48
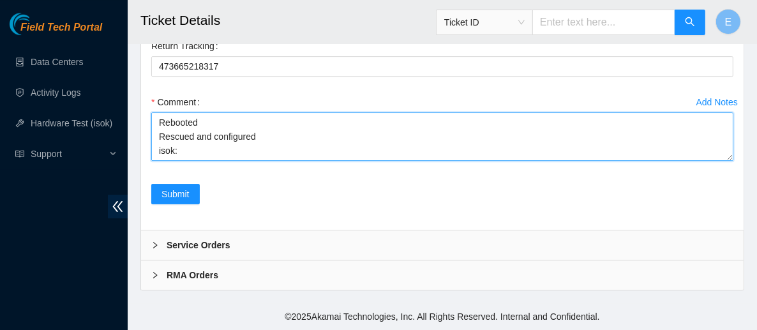
scroll to position [45, 0]
type textarea "Powered down server Swapped disk sn: WJG0D2VQ New disk sn: Rebooted Rescued and…"
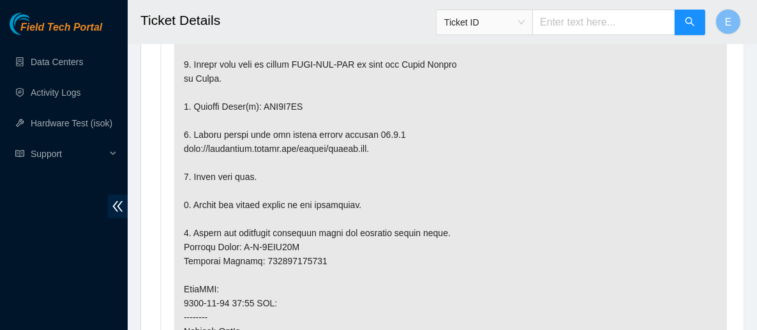
scroll to position [518, 0]
